Goal: Transaction & Acquisition: Purchase product/service

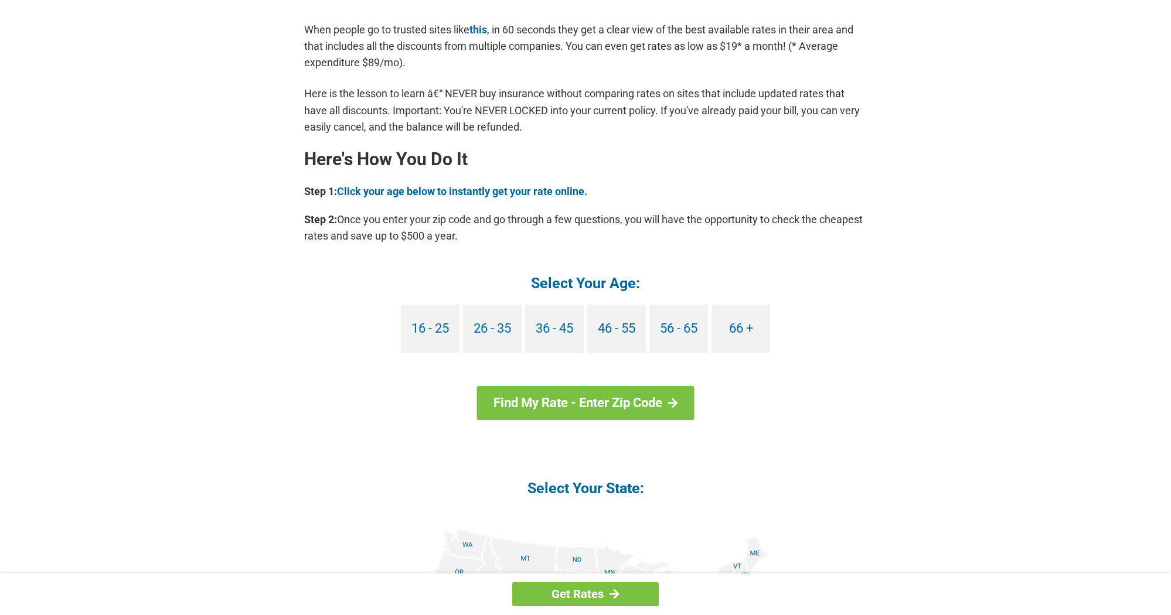
scroll to position [937, 0]
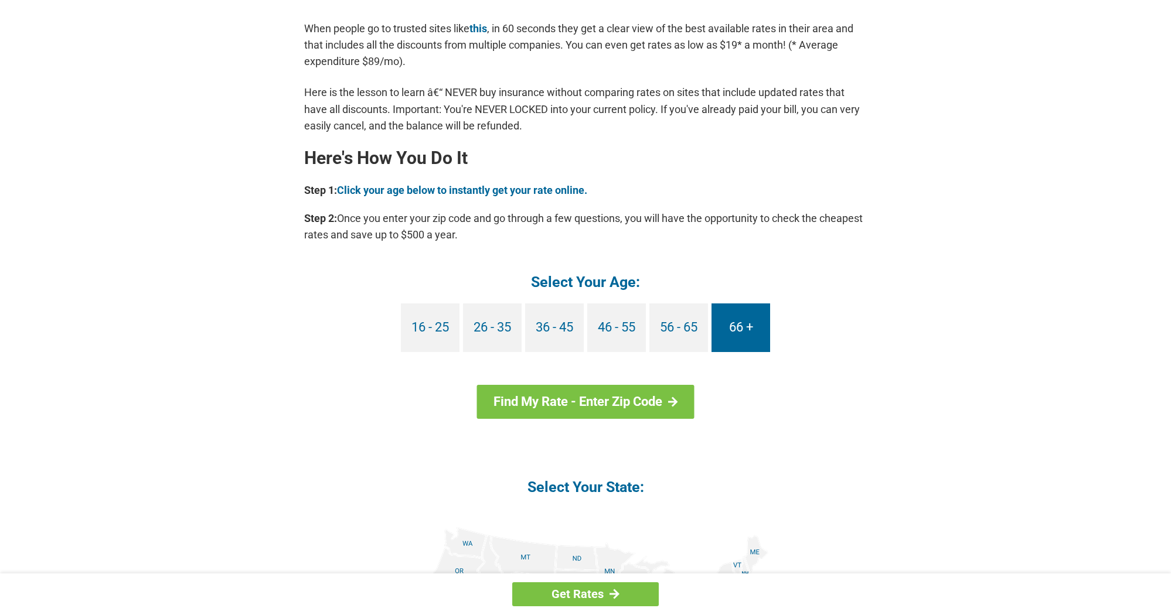
click at [747, 331] on link "66 +" at bounding box center [740, 328] width 59 height 49
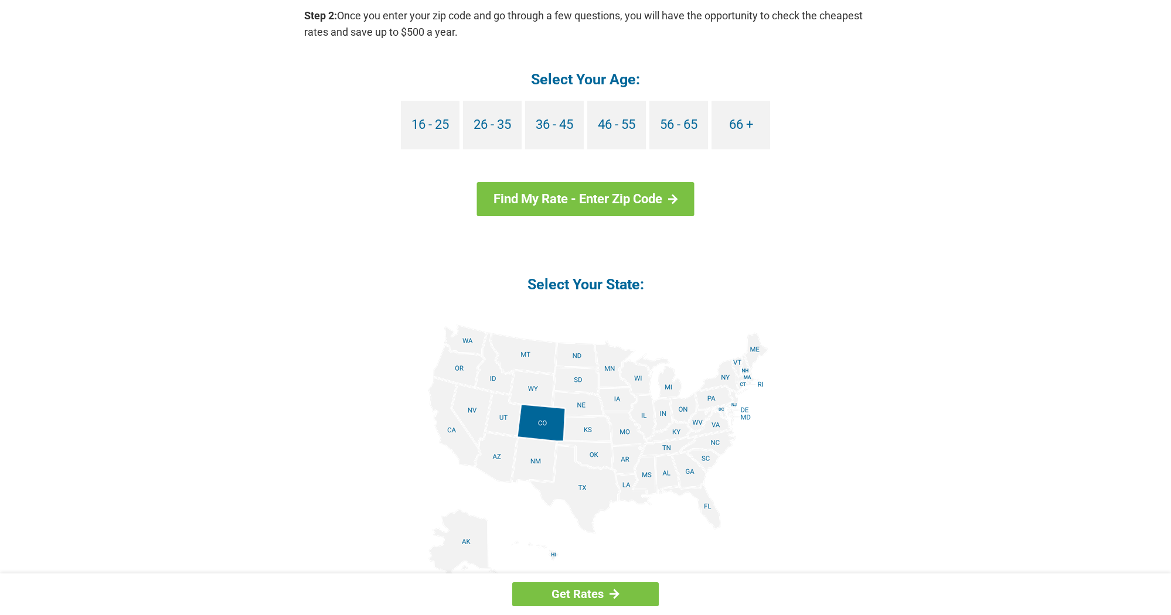
scroll to position [1140, 0]
click at [667, 383] on img at bounding box center [586, 456] width 366 height 264
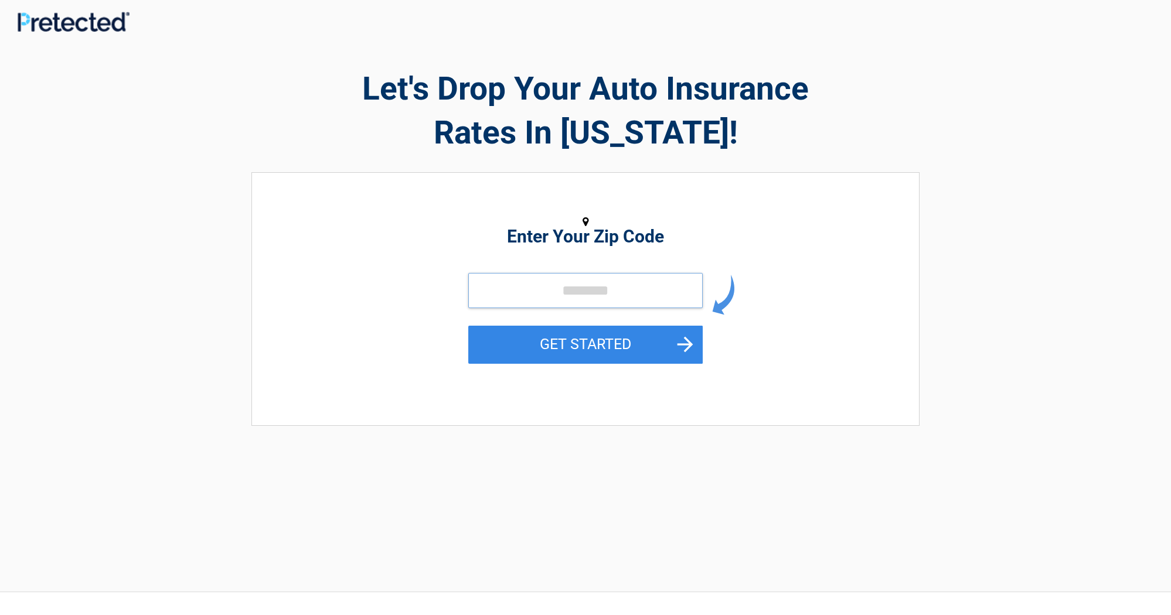
click at [526, 298] on input "tel" at bounding box center [585, 290] width 234 height 35
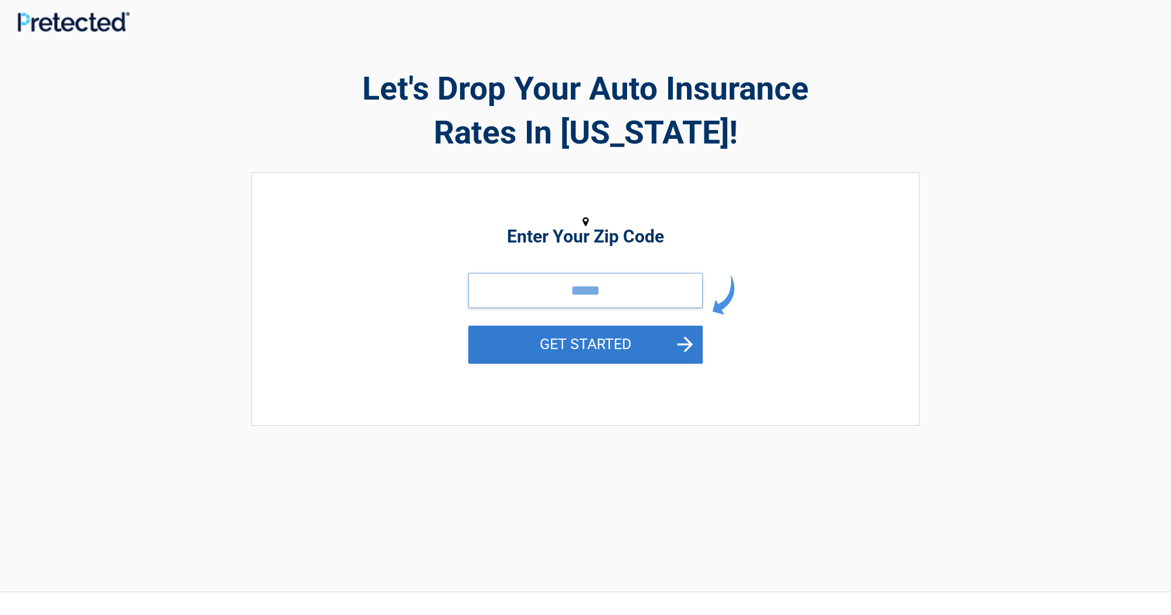
type input "*****"
click at [571, 349] on button "GET STARTED" at bounding box center [585, 345] width 234 height 38
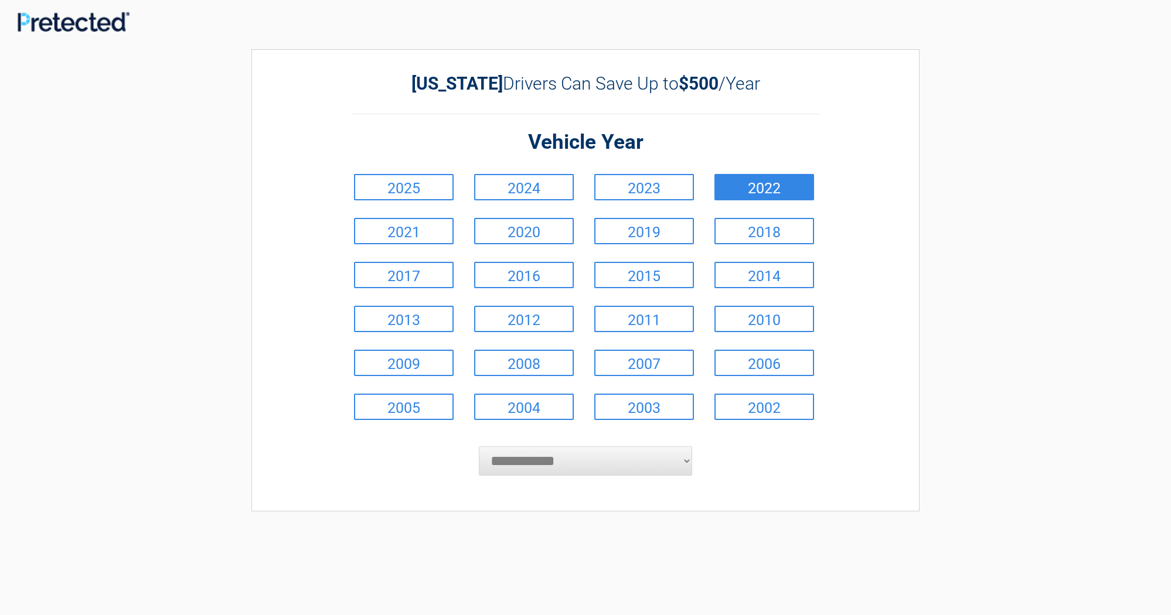
click at [766, 188] on link "2022" at bounding box center [764, 187] width 100 height 26
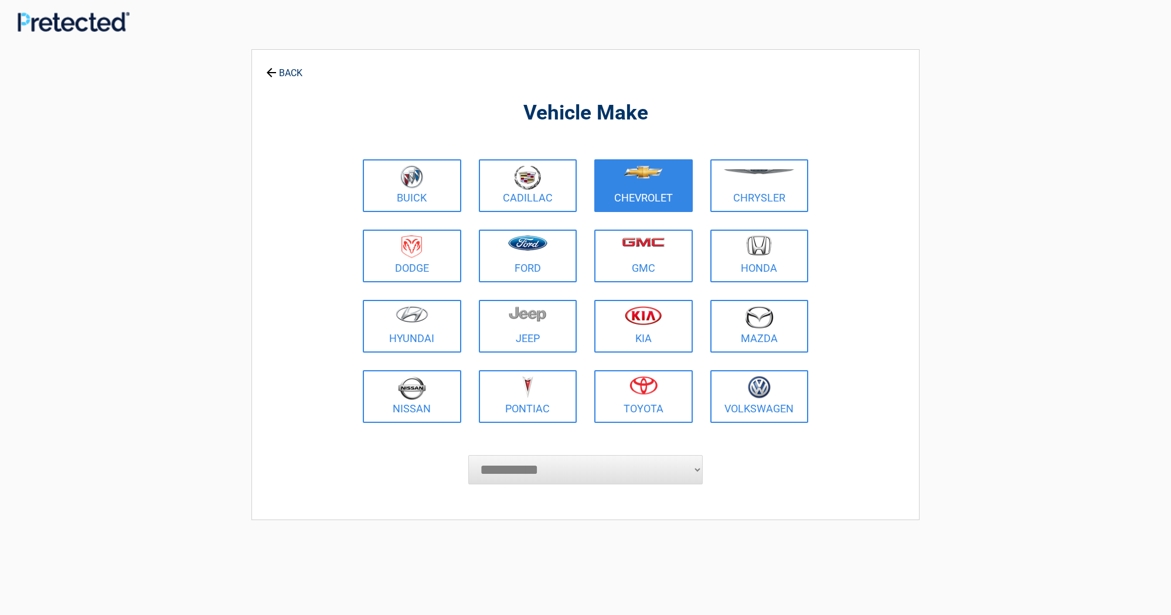
click at [656, 188] on figure at bounding box center [643, 178] width 84 height 26
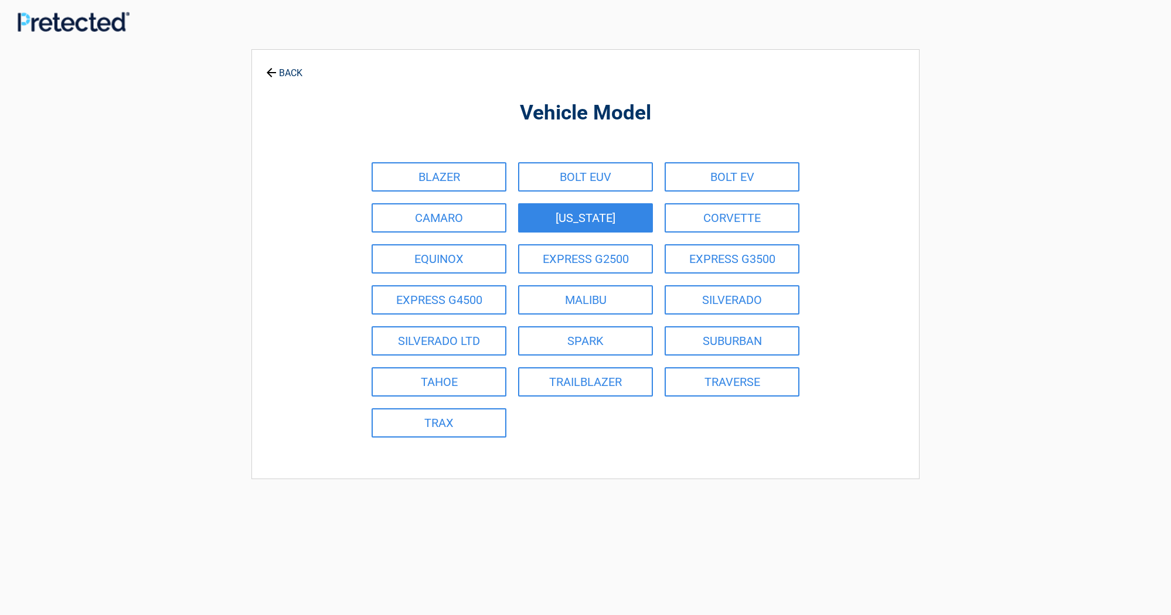
click at [589, 220] on link "[US_STATE]" at bounding box center [585, 217] width 135 height 29
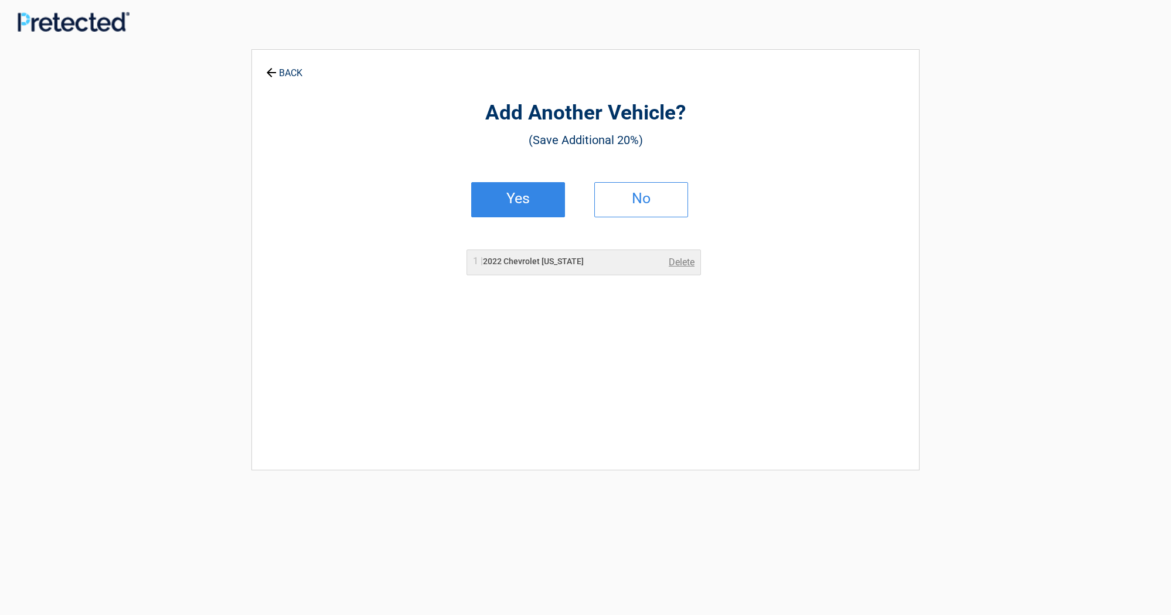
click at [537, 207] on link "Yes" at bounding box center [518, 199] width 94 height 35
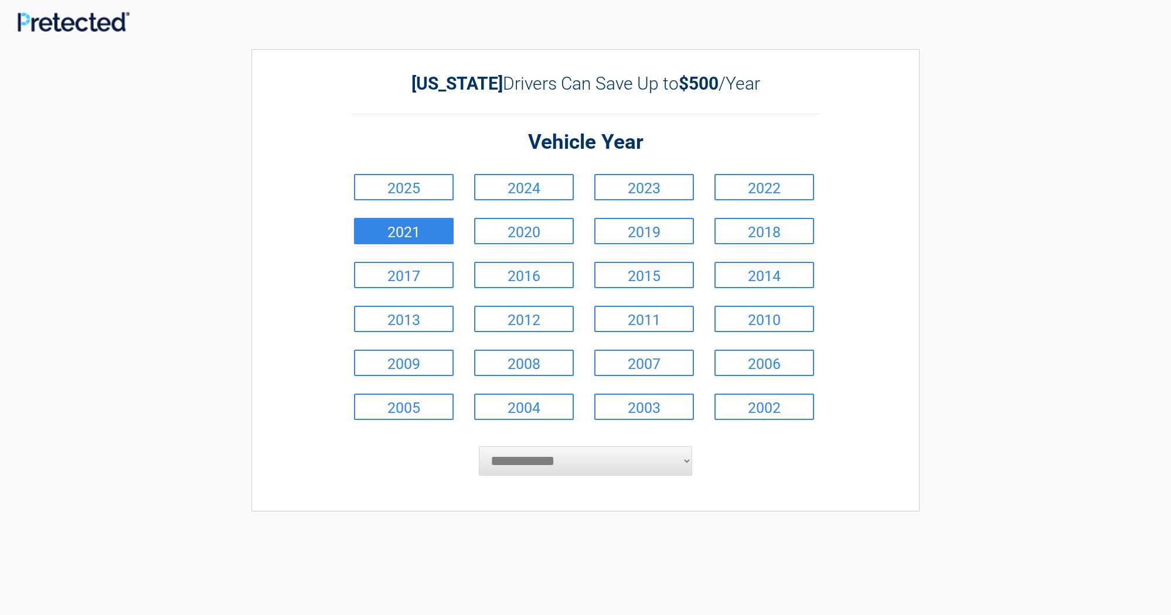
click at [426, 235] on link "2021" at bounding box center [404, 231] width 100 height 26
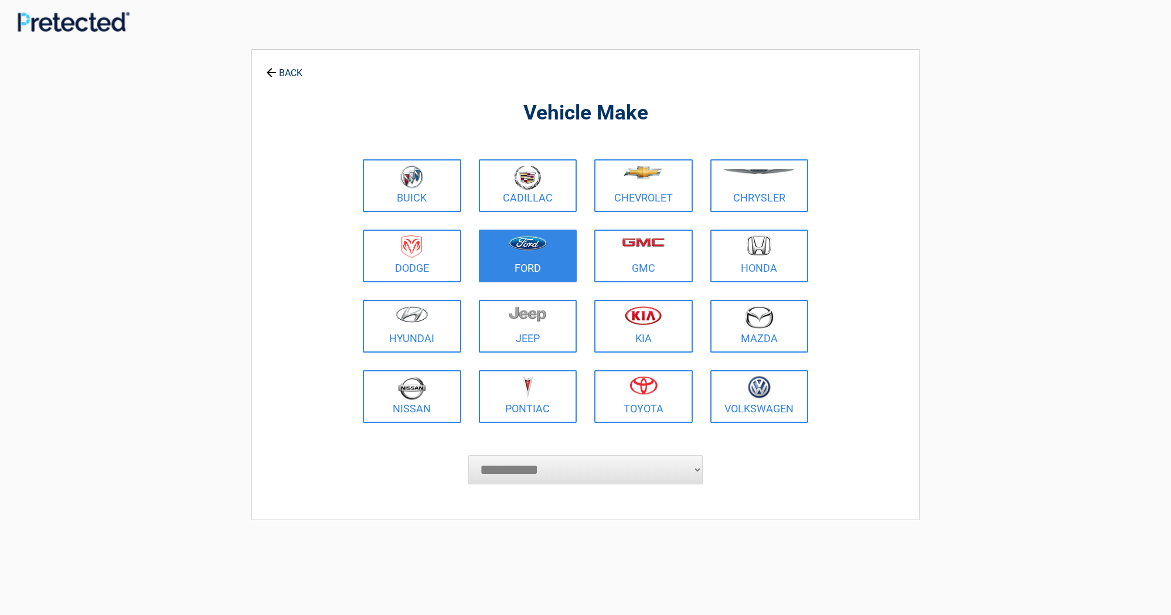
click at [517, 275] on link "Ford" at bounding box center [528, 256] width 98 height 53
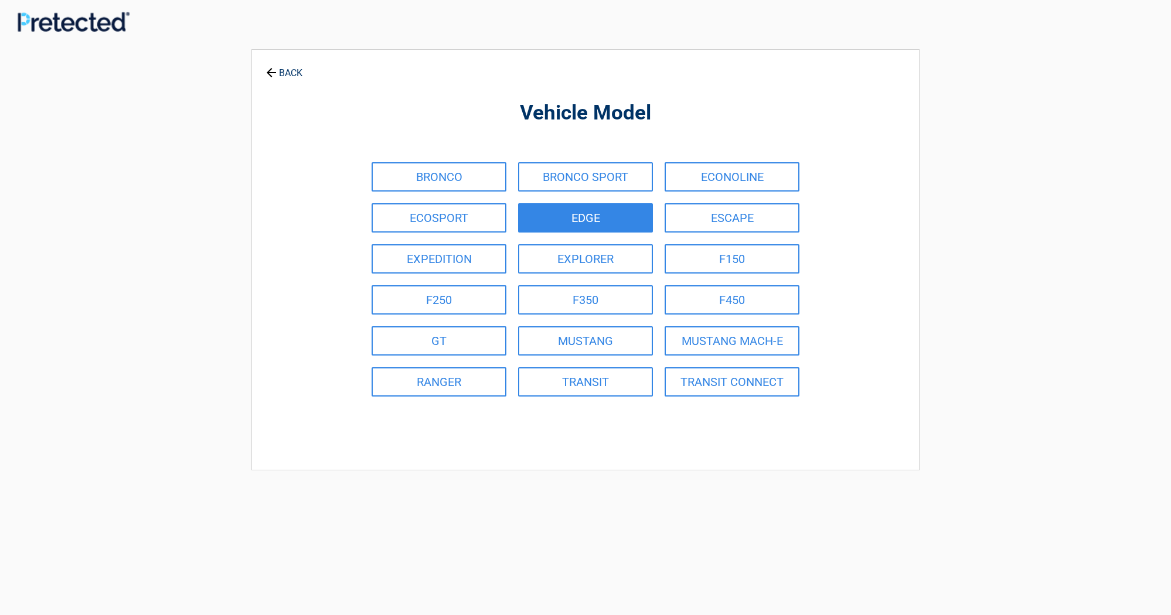
click at [554, 221] on link "EDGE" at bounding box center [585, 217] width 135 height 29
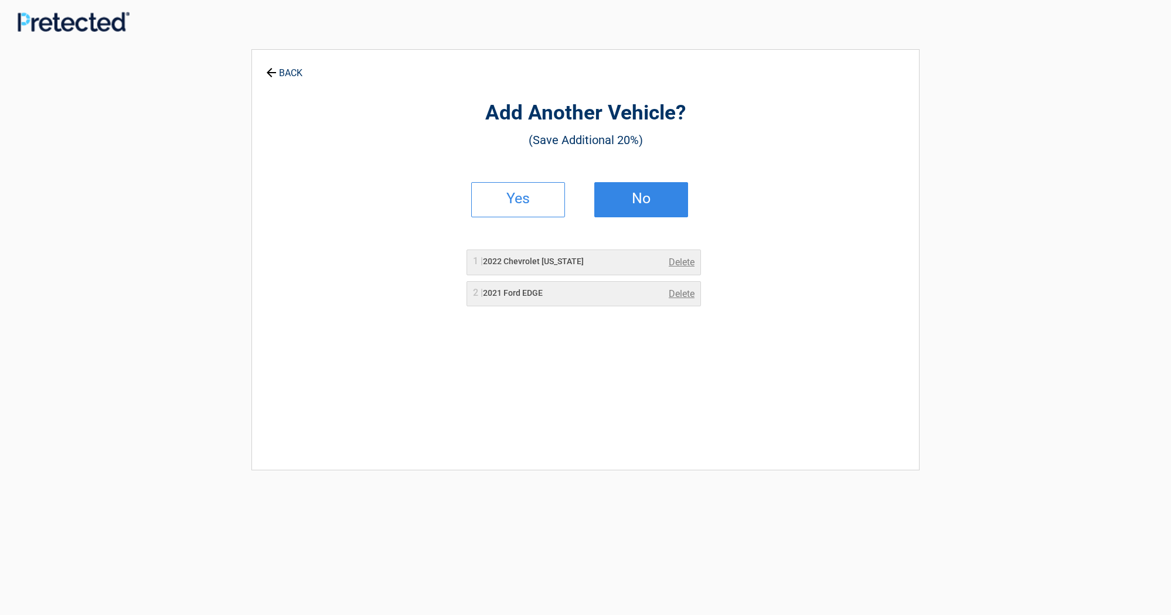
click at [639, 203] on h2 "No" at bounding box center [640, 199] width 69 height 8
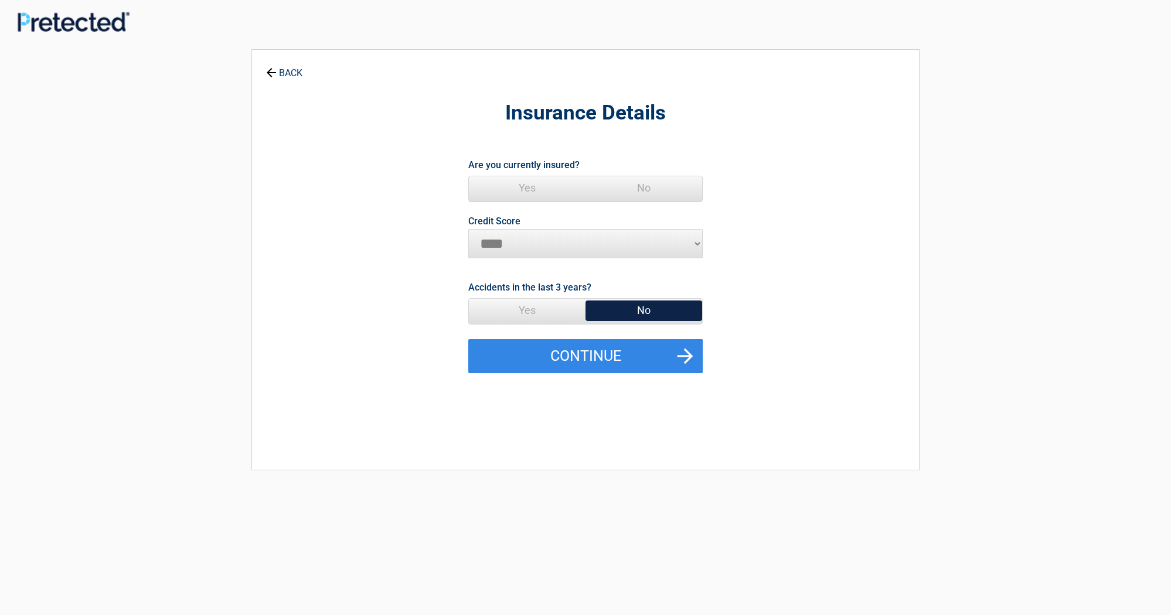
click at [528, 187] on span "Yes" at bounding box center [527, 187] width 117 height 23
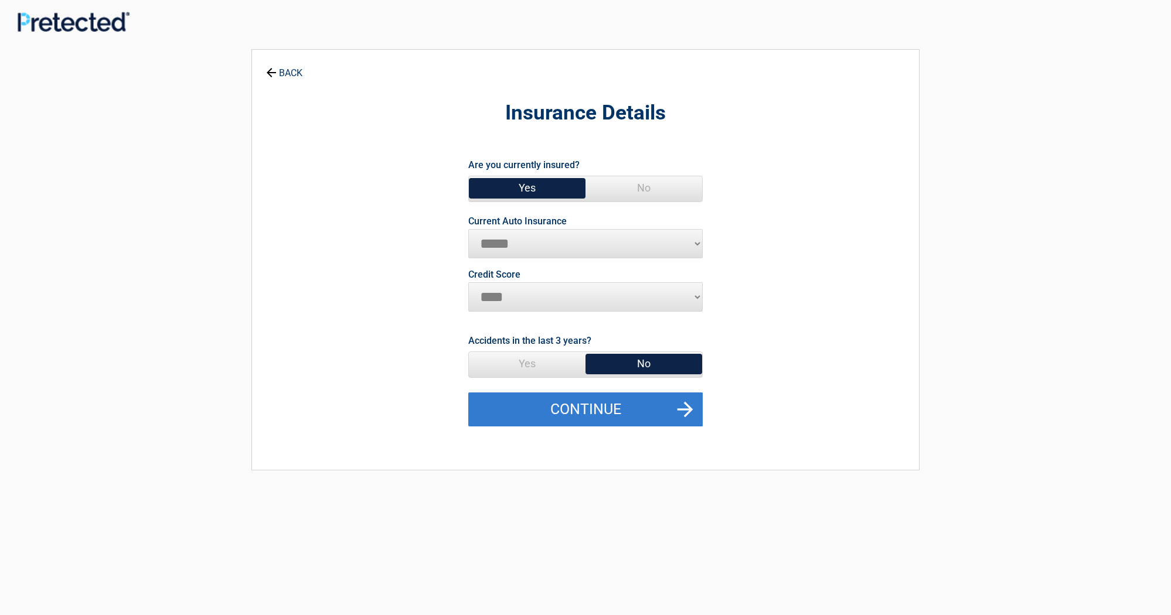
click at [595, 409] on button "Continue" at bounding box center [585, 410] width 234 height 34
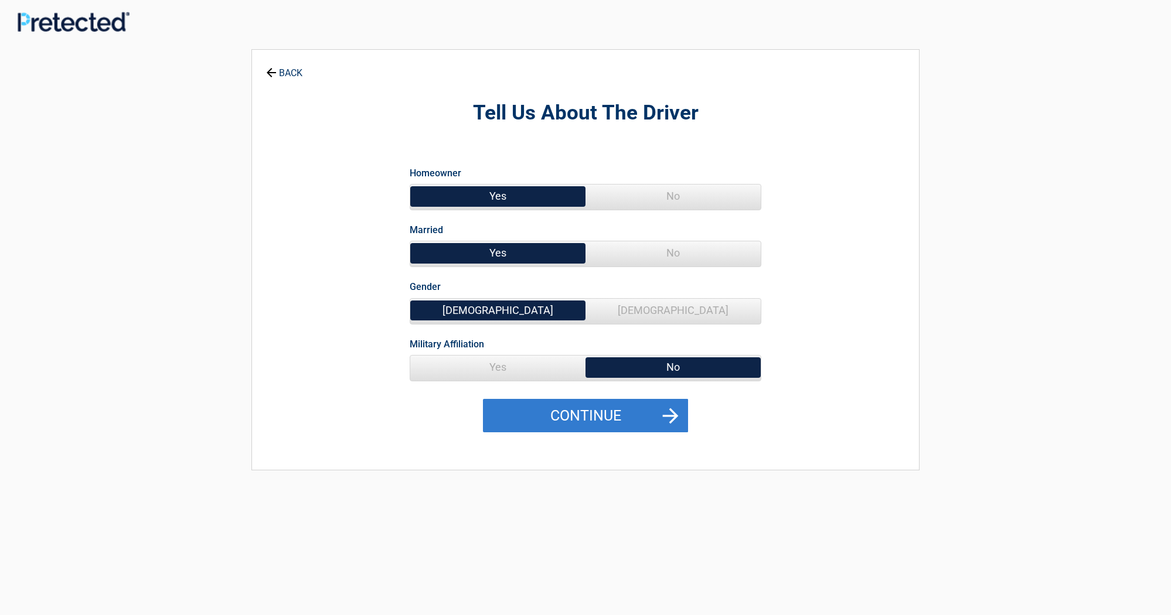
click at [594, 415] on button "Continue" at bounding box center [585, 416] width 205 height 34
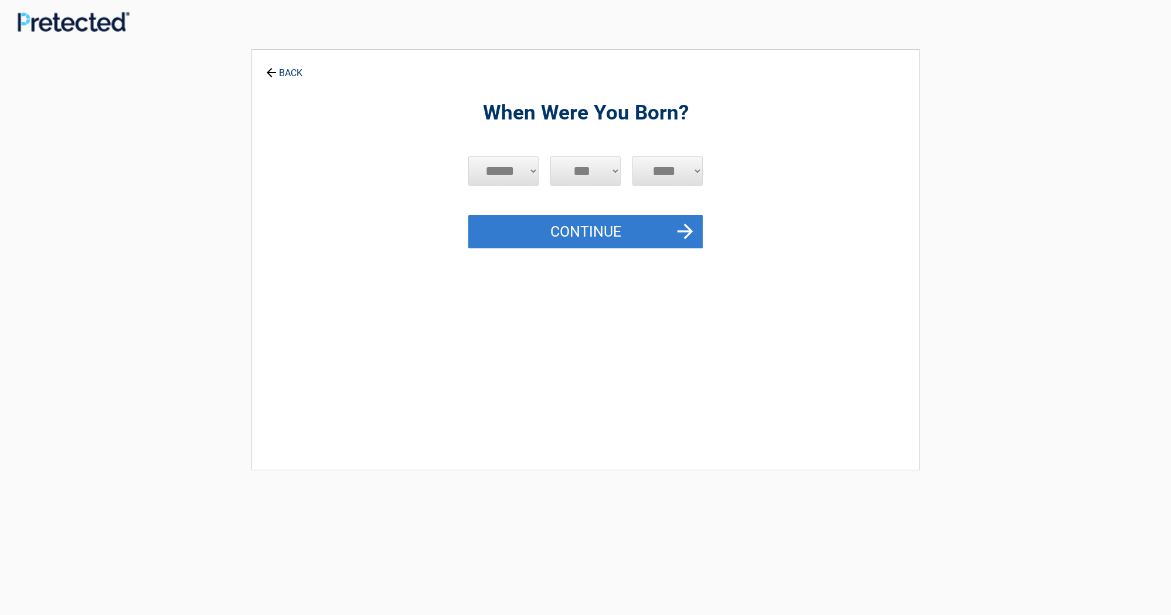
click at [569, 241] on button "Continue" at bounding box center [585, 232] width 234 height 34
